Goal: Task Accomplishment & Management: Manage account settings

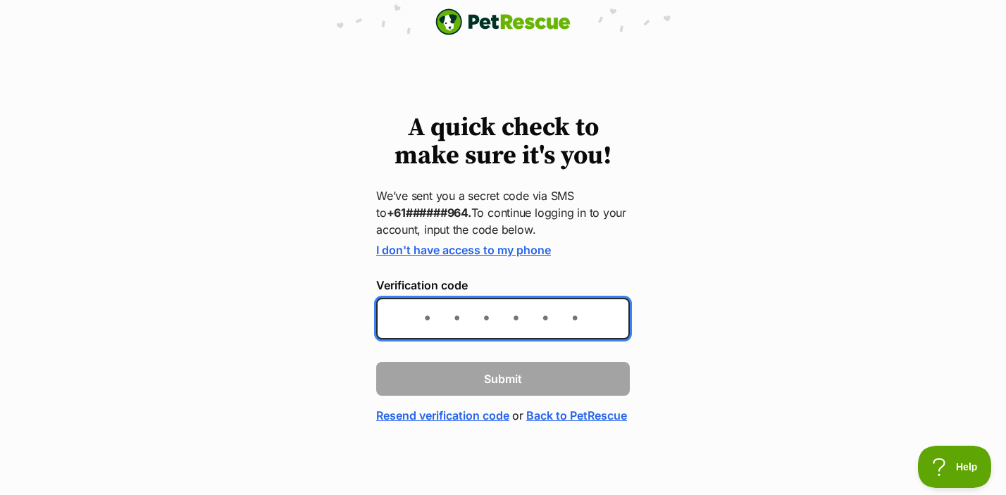
click at [433, 323] on input "Verification code" at bounding box center [503, 319] width 254 height 42
type input "934950"
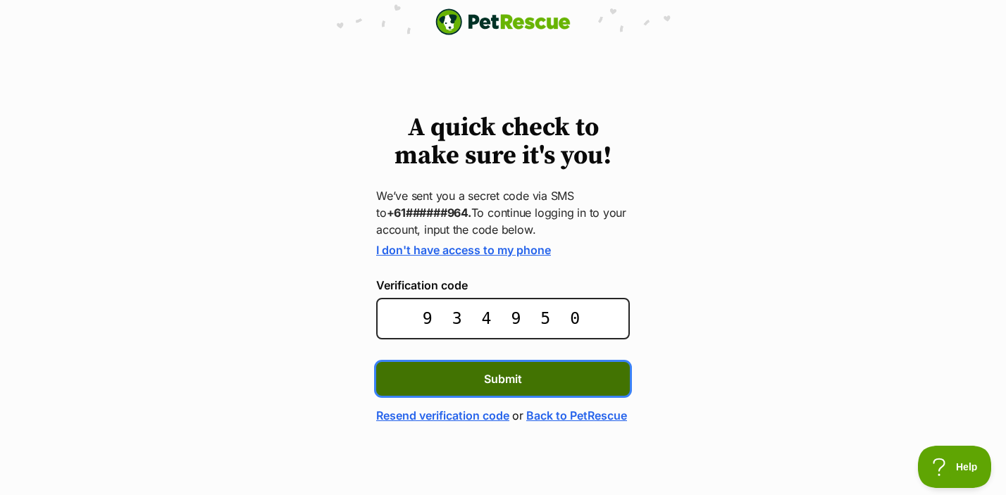
click at [498, 379] on span "Submit" at bounding box center [503, 379] width 38 height 17
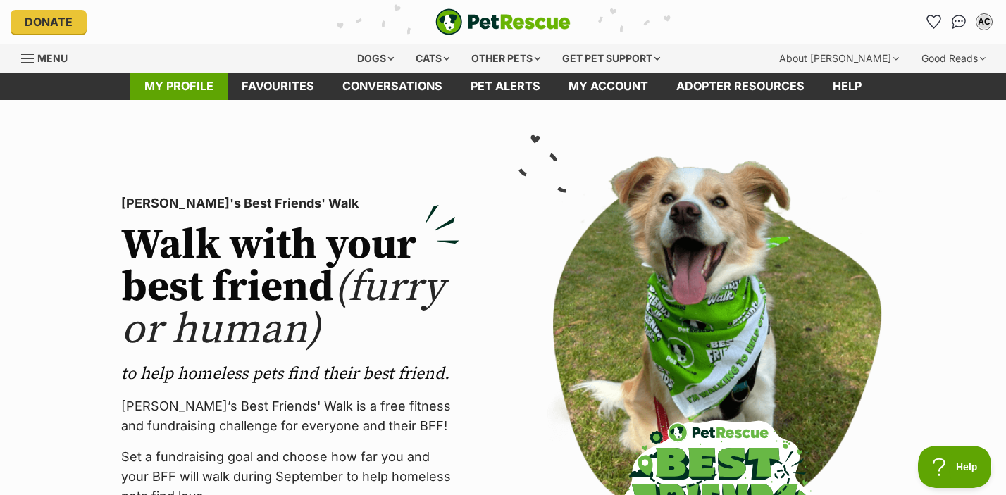
click at [192, 83] on link "My profile" at bounding box center [178, 86] width 97 height 27
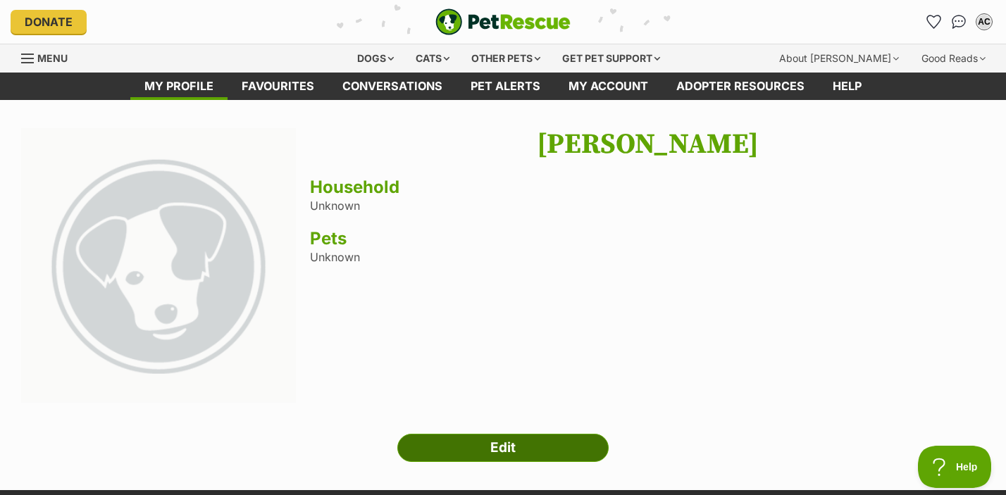
click at [517, 436] on link "Edit" at bounding box center [502, 448] width 211 height 28
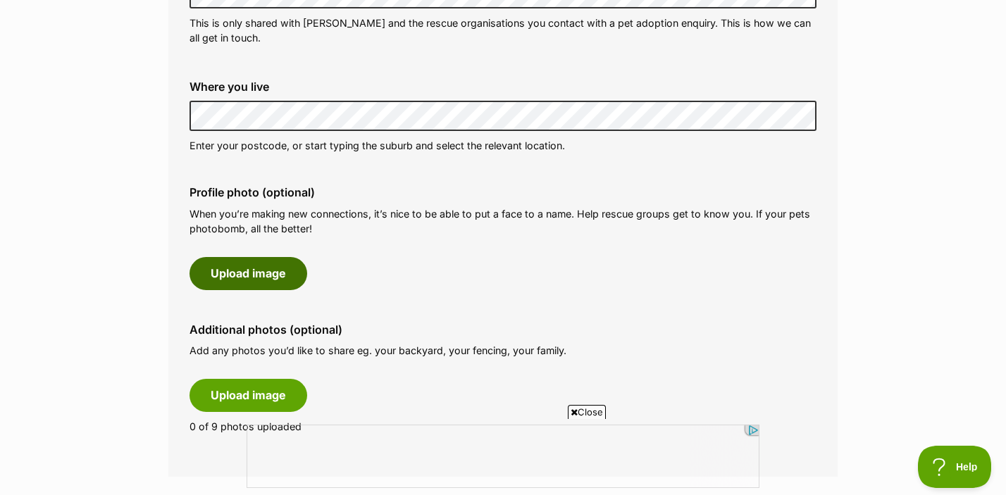
click at [240, 272] on button "Upload image" at bounding box center [249, 273] width 118 height 32
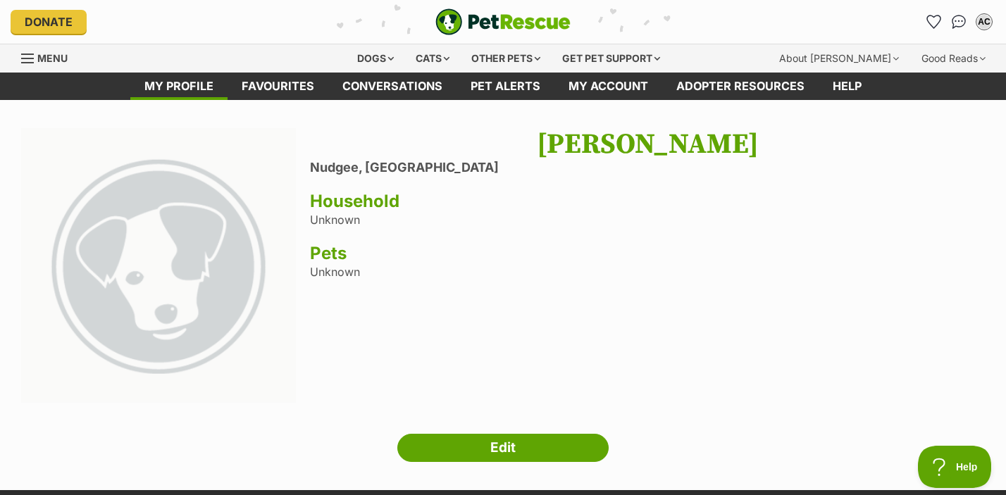
click at [333, 263] on h3 "Pets" at bounding box center [647, 254] width 675 height 20
